Goal: Information Seeking & Learning: Learn about a topic

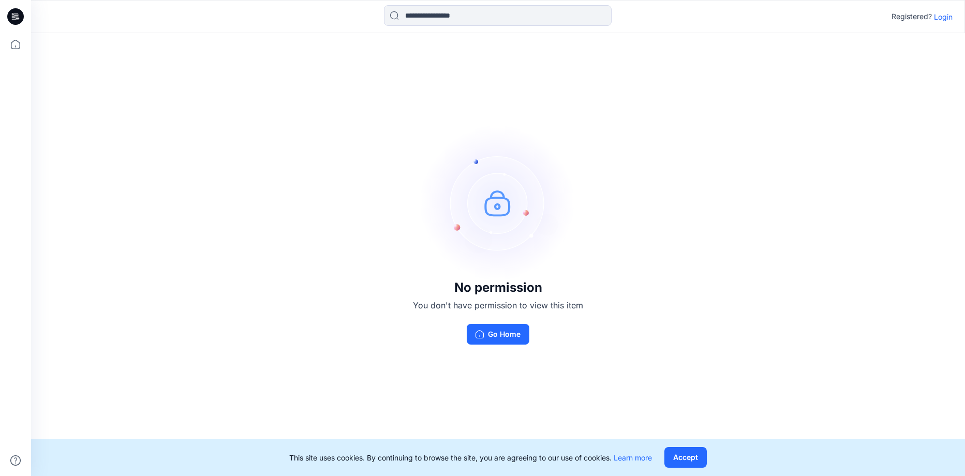
click at [946, 18] on p "Login" at bounding box center [943, 16] width 19 height 11
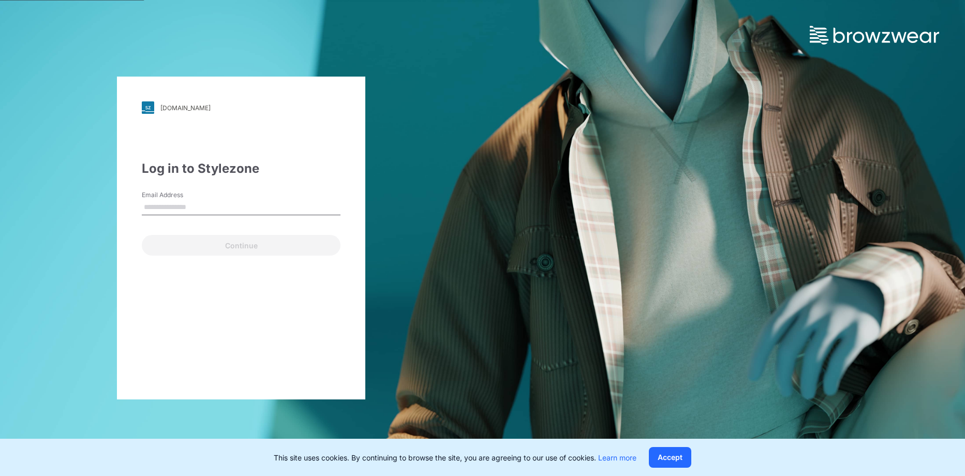
type input "**********"
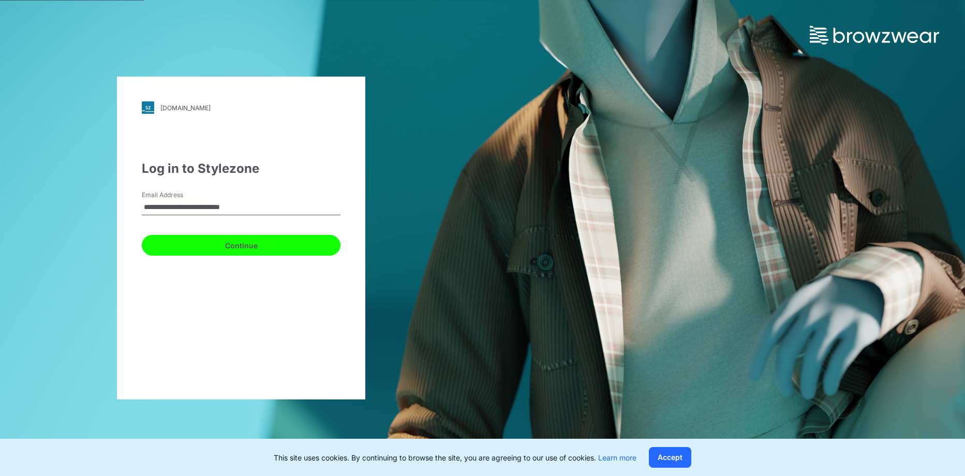
click at [253, 245] on button "Continue" at bounding box center [241, 245] width 199 height 21
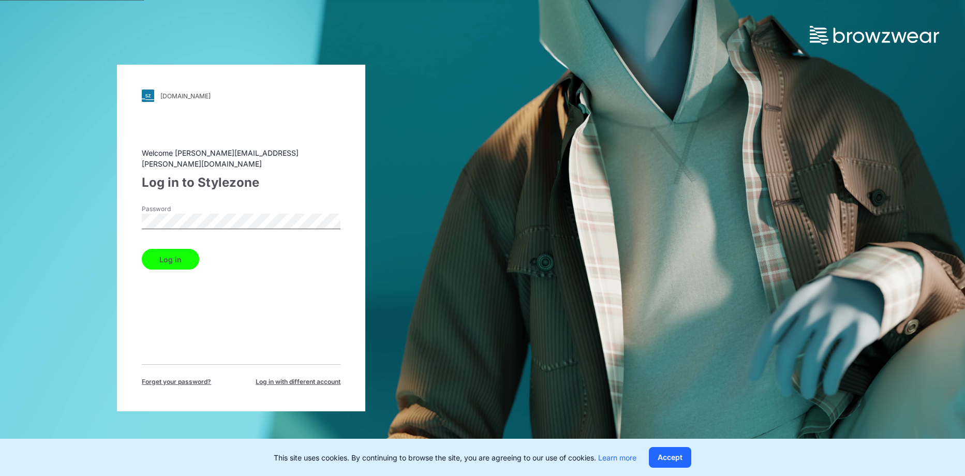
click at [180, 262] on button "Log in" at bounding box center [170, 259] width 57 height 21
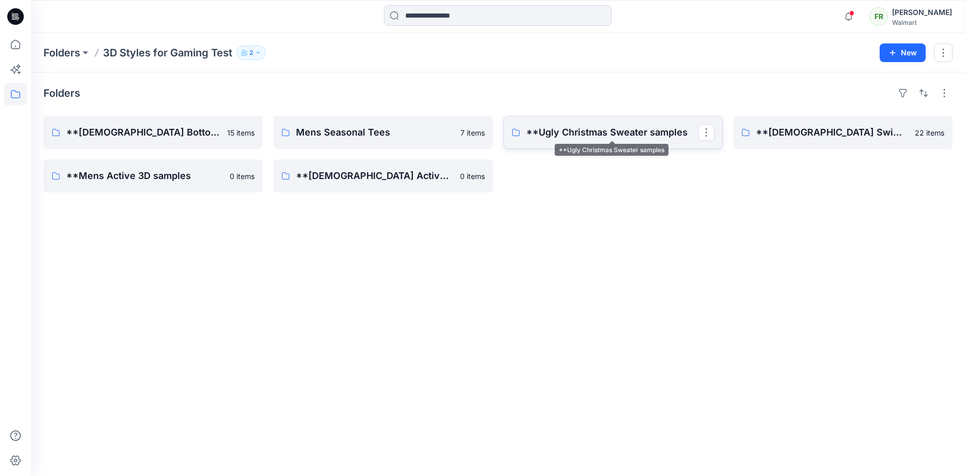
click at [633, 138] on p "**Ugly Christmas Sweater samples" at bounding box center [612, 132] width 172 height 14
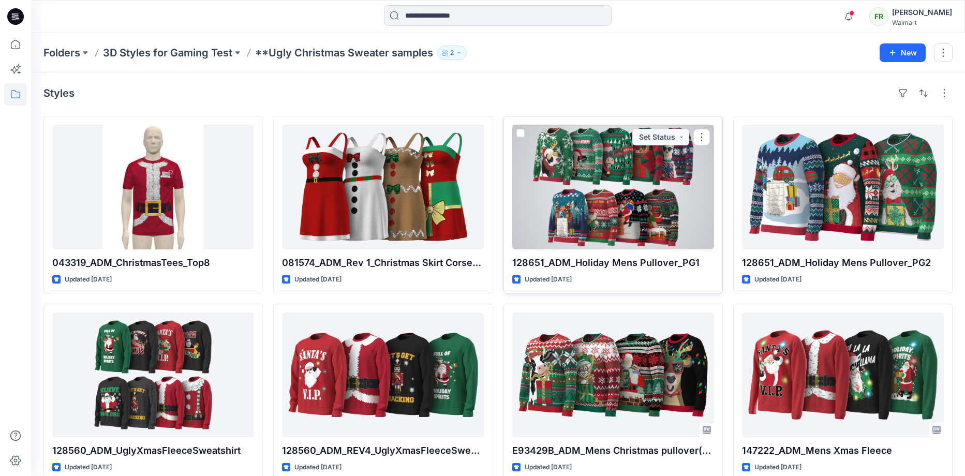
click at [610, 188] on div at bounding box center [613, 187] width 202 height 125
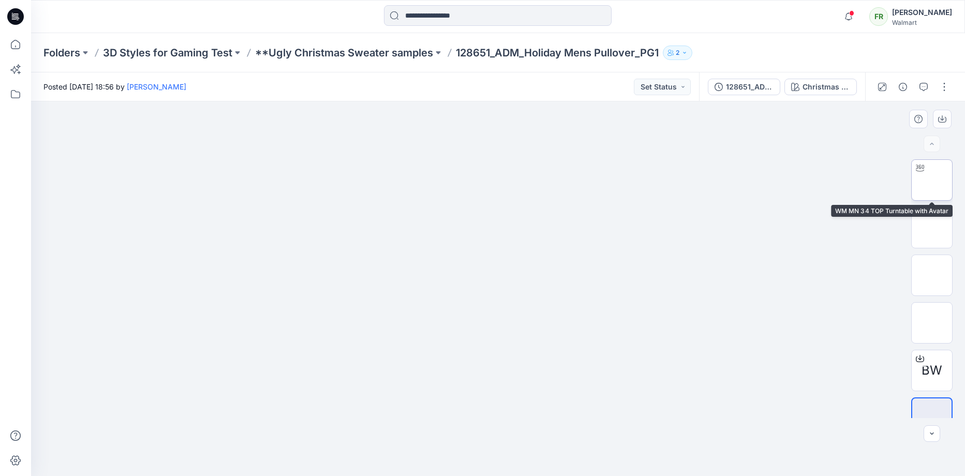
click at [932, 180] on img at bounding box center [932, 180] width 0 height 0
drag, startPoint x: 543, startPoint y: 255, endPoint x: 444, endPoint y: 292, distance: 106.3
click at [443, 293] on div at bounding box center [498, 288] width 934 height 375
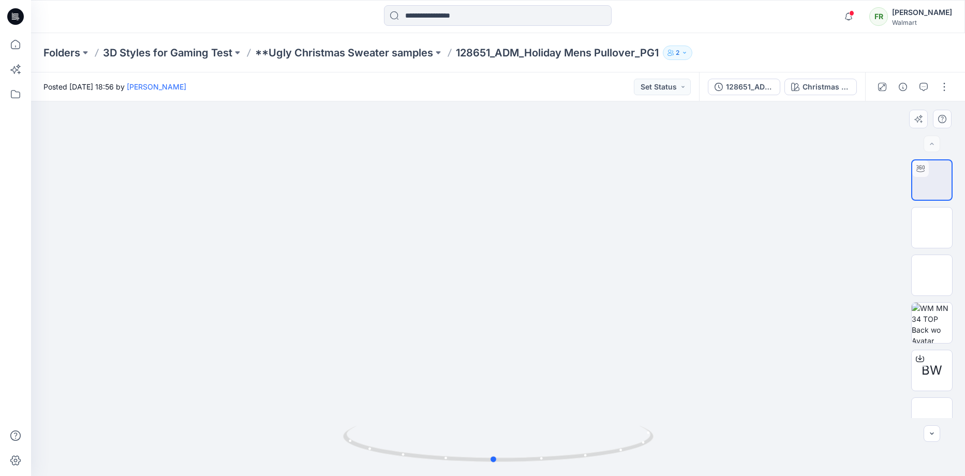
drag, startPoint x: 515, startPoint y: 238, endPoint x: 523, endPoint y: 235, distance: 8.2
click at [612, 274] on div at bounding box center [498, 288] width 934 height 375
drag, startPoint x: 516, startPoint y: 203, endPoint x: 529, endPoint y: 301, distance: 99.2
click at [526, 301] on img at bounding box center [498, 288] width 425 height 375
drag, startPoint x: 556, startPoint y: 299, endPoint x: 603, endPoint y: 298, distance: 47.6
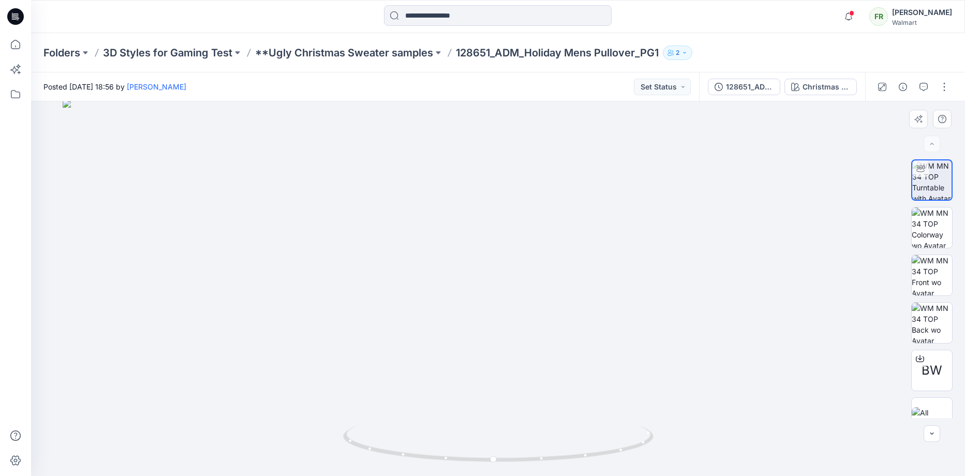
click at [603, 298] on img at bounding box center [498, 287] width 871 height 377
drag, startPoint x: 556, startPoint y: 304, endPoint x: 502, endPoint y: 244, distance: 80.2
click at [503, 244] on img at bounding box center [498, 255] width 871 height 441
drag, startPoint x: 647, startPoint y: 446, endPoint x: 615, endPoint y: 450, distance: 31.8
click at [615, 450] on icon at bounding box center [499, 445] width 313 height 39
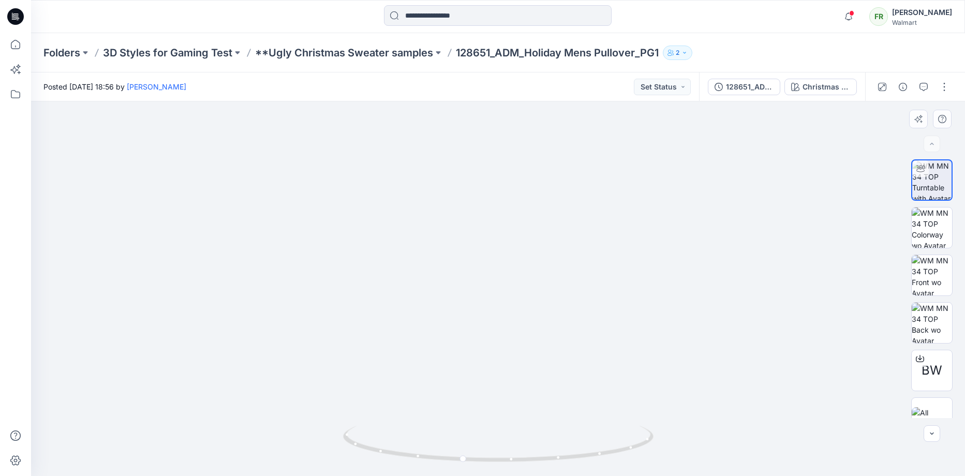
drag, startPoint x: 517, startPoint y: 278, endPoint x: 462, endPoint y: 295, distance: 57.8
click at [481, 298] on img at bounding box center [498, 271] width 830 height 409
drag, startPoint x: 570, startPoint y: 420, endPoint x: 495, endPoint y: 413, distance: 75.3
click at [496, 413] on img at bounding box center [498, 268] width 830 height 415
click at [603, 455] on icon at bounding box center [499, 445] width 313 height 39
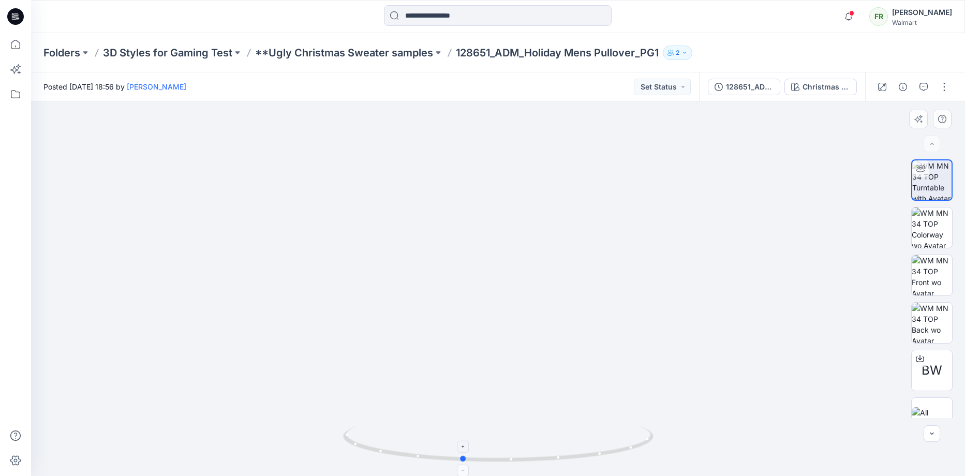
drag, startPoint x: 622, startPoint y: 442, endPoint x: 644, endPoint y: 446, distance: 22.0
click at [622, 442] on icon at bounding box center [499, 445] width 313 height 39
click at [645, 441] on icon at bounding box center [499, 445] width 313 height 39
drag, startPoint x: 552, startPoint y: 319, endPoint x: 528, endPoint y: 317, distance: 23.3
click at [530, 318] on img at bounding box center [498, 269] width 830 height 414
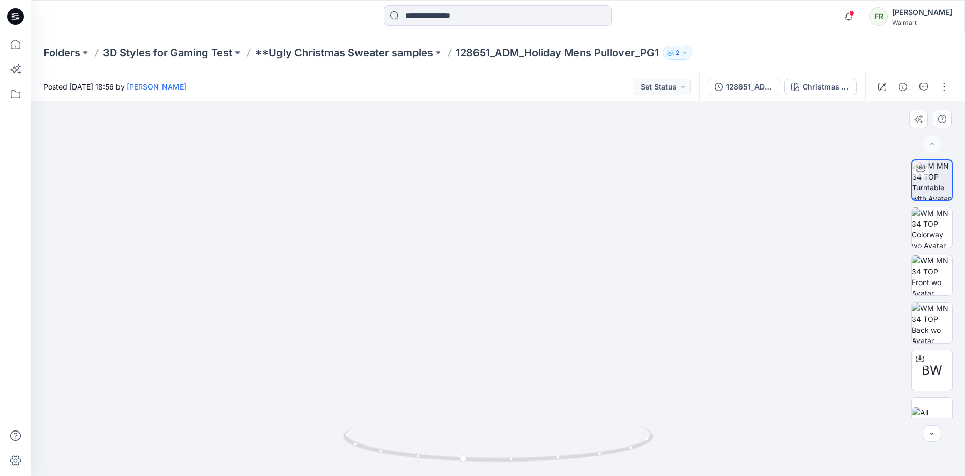
drag, startPoint x: 538, startPoint y: 314, endPoint x: 500, endPoint y: 313, distance: 37.8
click at [500, 313] on img at bounding box center [498, 269] width 830 height 416
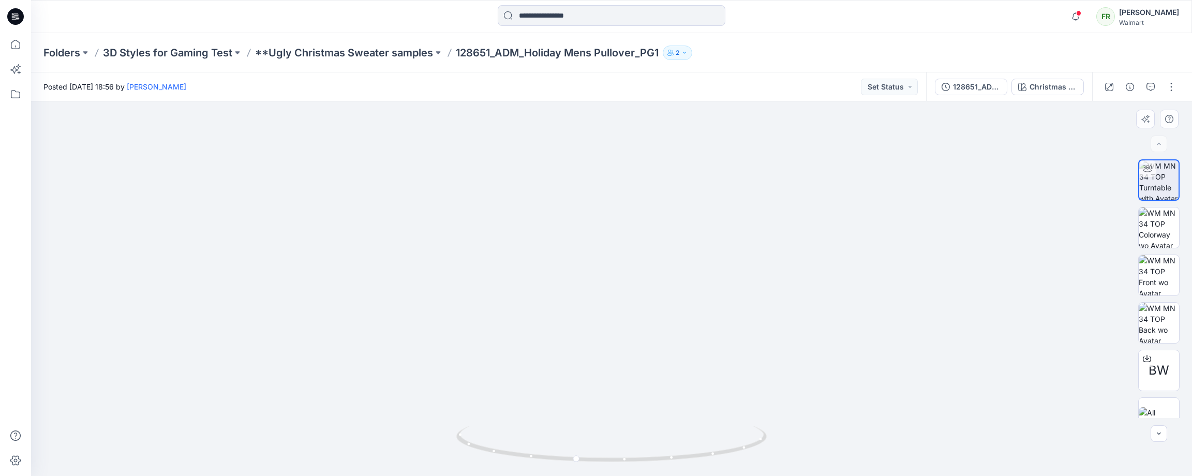
drag, startPoint x: 689, startPoint y: 343, endPoint x: 669, endPoint y: 322, distance: 28.9
click at [669, 322] on img at bounding box center [612, 258] width 830 height 436
drag, startPoint x: 756, startPoint y: 442, endPoint x: 709, endPoint y: 445, distance: 46.7
click at [709, 445] on icon at bounding box center [612, 445] width 313 height 39
drag, startPoint x: 753, startPoint y: 445, endPoint x: 670, endPoint y: 453, distance: 83.2
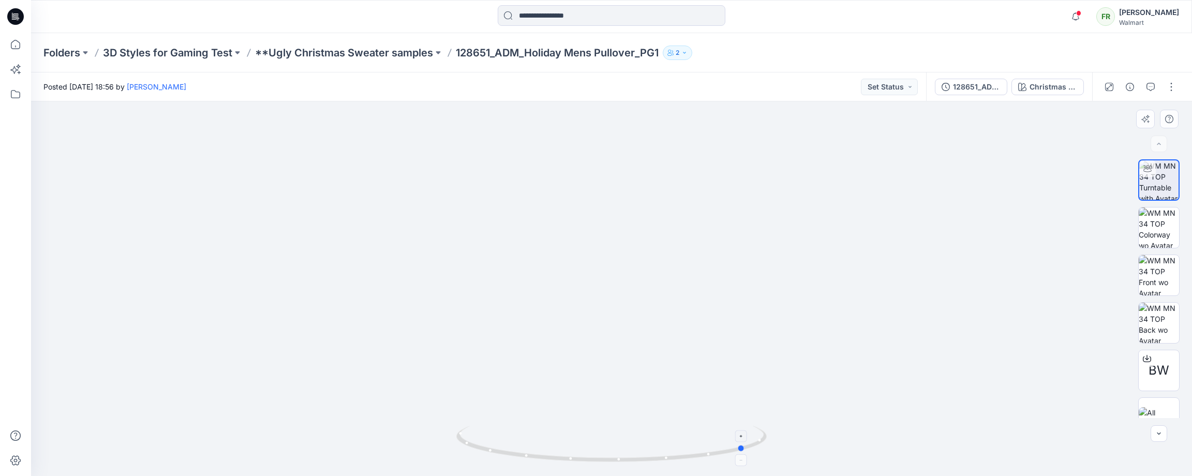
click at [667, 453] on icon at bounding box center [612, 445] width 313 height 39
drag, startPoint x: 755, startPoint y: 448, endPoint x: 600, endPoint y: 446, distance: 155.8
click at [600, 446] on icon at bounding box center [612, 445] width 313 height 39
click at [305, 51] on p "**Ugly Christmas Sweater samples" at bounding box center [344, 53] width 178 height 14
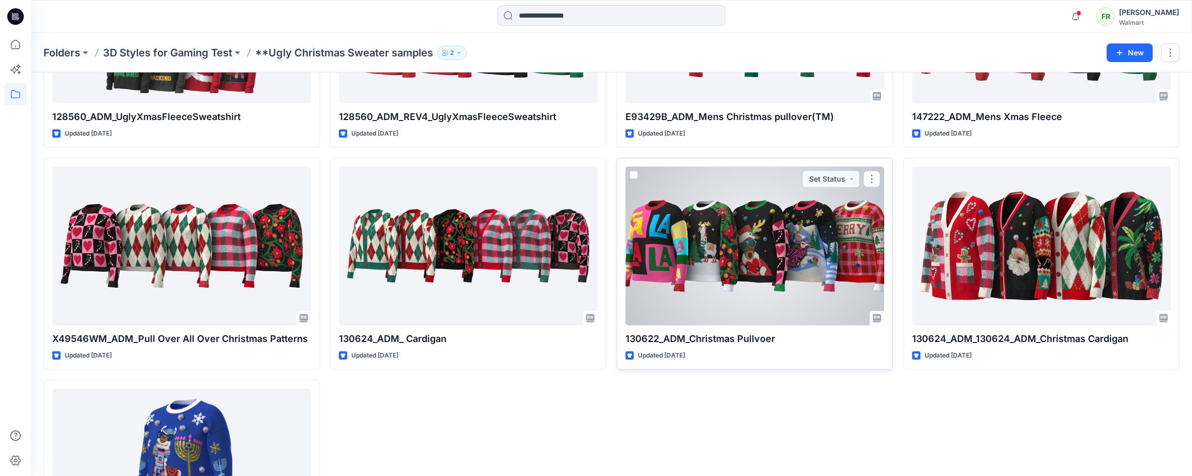
scroll to position [401, 0]
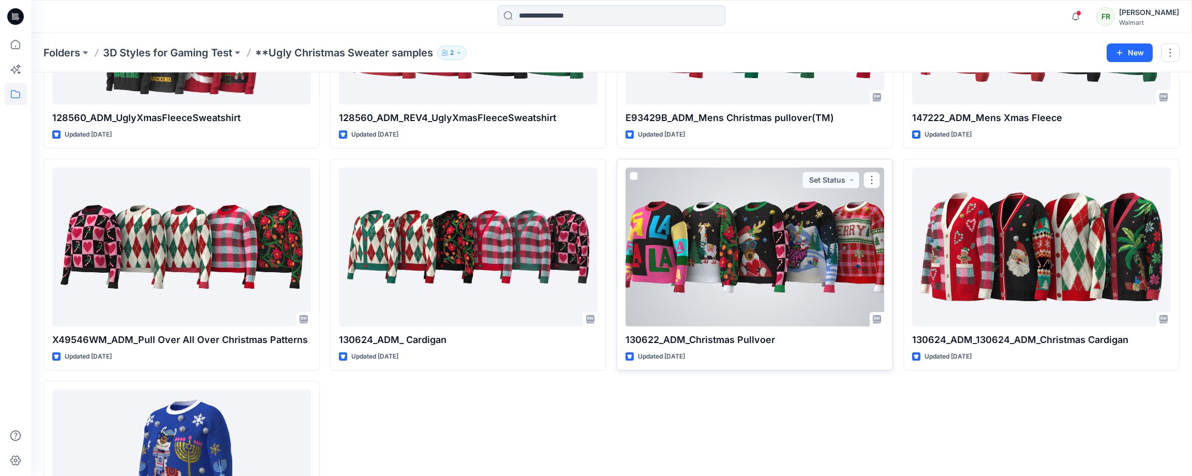
click at [731, 265] on div at bounding box center [755, 247] width 259 height 159
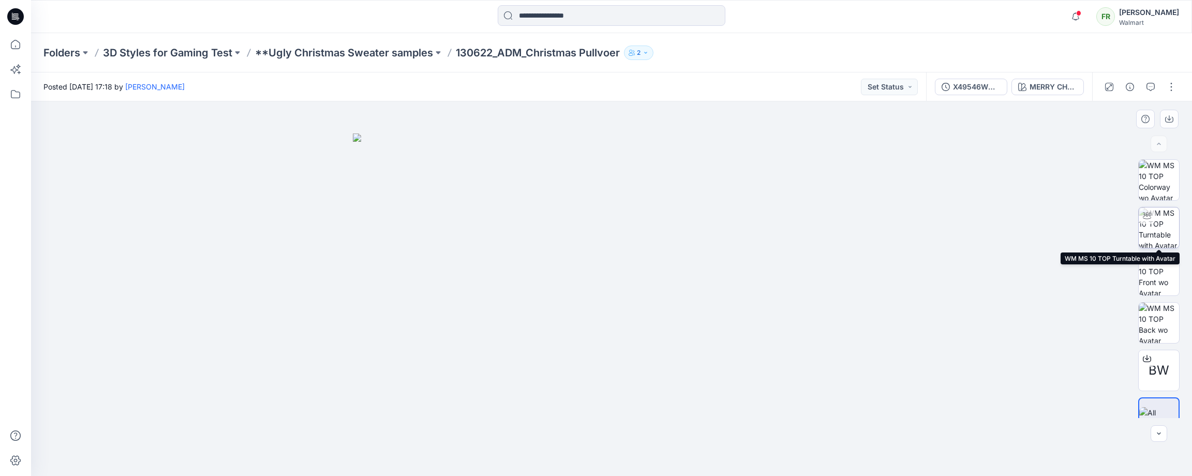
click at [965, 216] on div at bounding box center [1147, 215] width 17 height 17
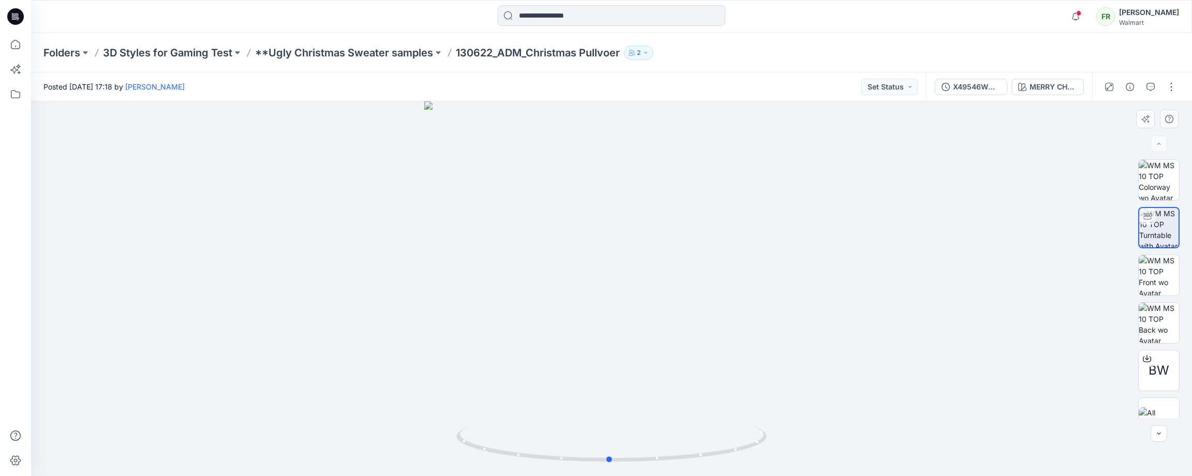
drag, startPoint x: 665, startPoint y: 232, endPoint x: 666, endPoint y: 218, distance: 14.5
click at [665, 255] on div at bounding box center [611, 288] width 1161 height 375
drag, startPoint x: 763, startPoint y: 443, endPoint x: 646, endPoint y: 444, distance: 117.5
click at [646, 444] on icon at bounding box center [612, 445] width 313 height 39
drag, startPoint x: 721, startPoint y: 224, endPoint x: 1031, endPoint y: 238, distance: 310.3
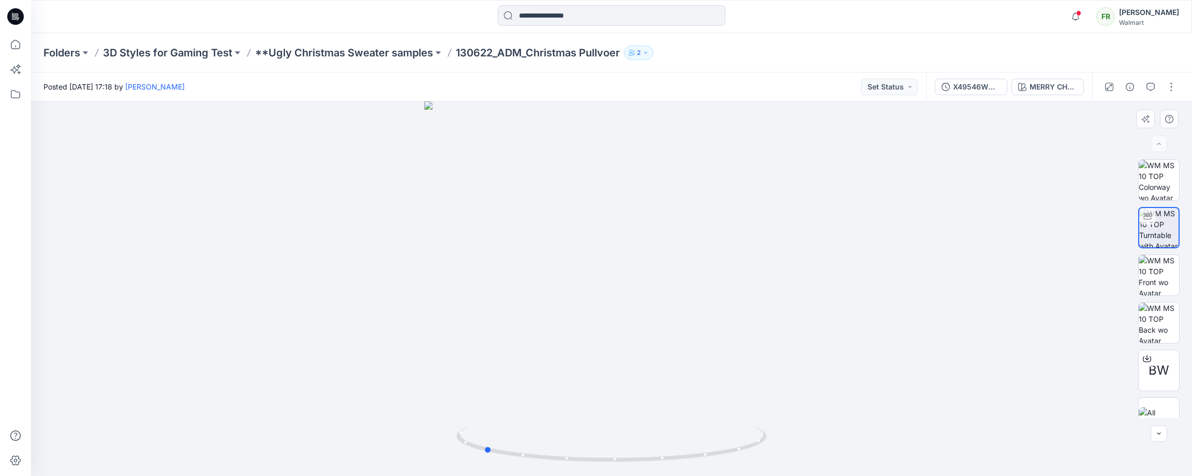
click at [965, 238] on div at bounding box center [611, 288] width 1161 height 375
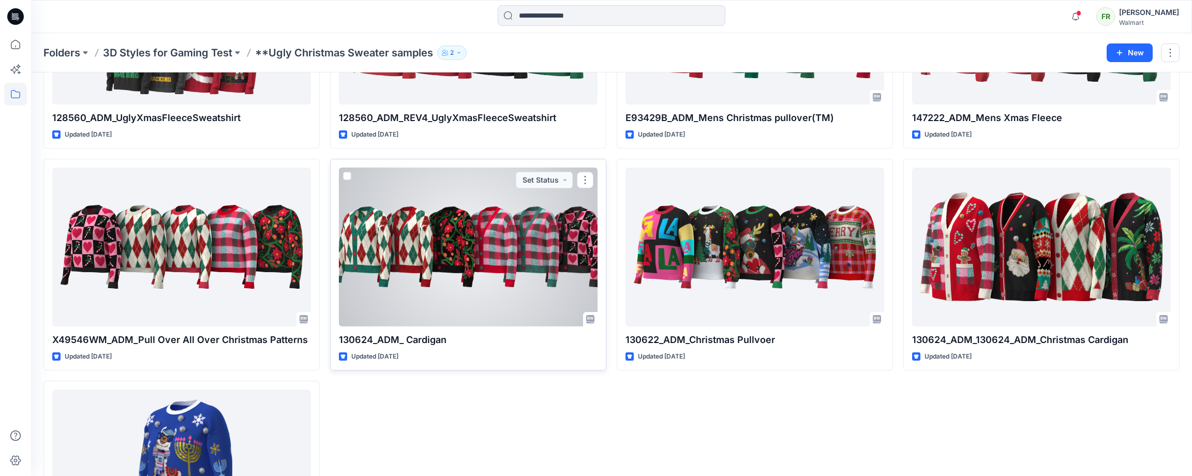
click at [489, 247] on div at bounding box center [468, 247] width 259 height 159
